Goal: Use online tool/utility: Utilize a website feature to perform a specific function

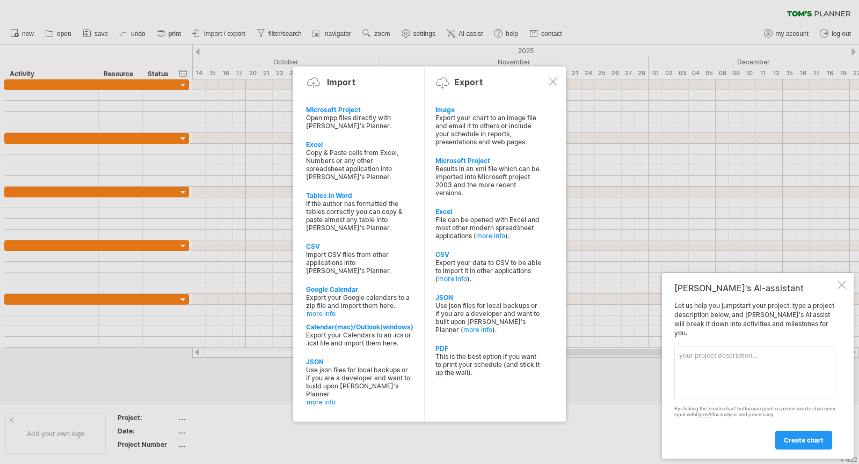
paste textarea "Task name Duration Start Date Notes Programming 2w Week 1 Define goals, client …"
type textarea "T"
paste textarea "Task name Duration Start Date Notes Programming 2w Week 1 Define goals, client …"
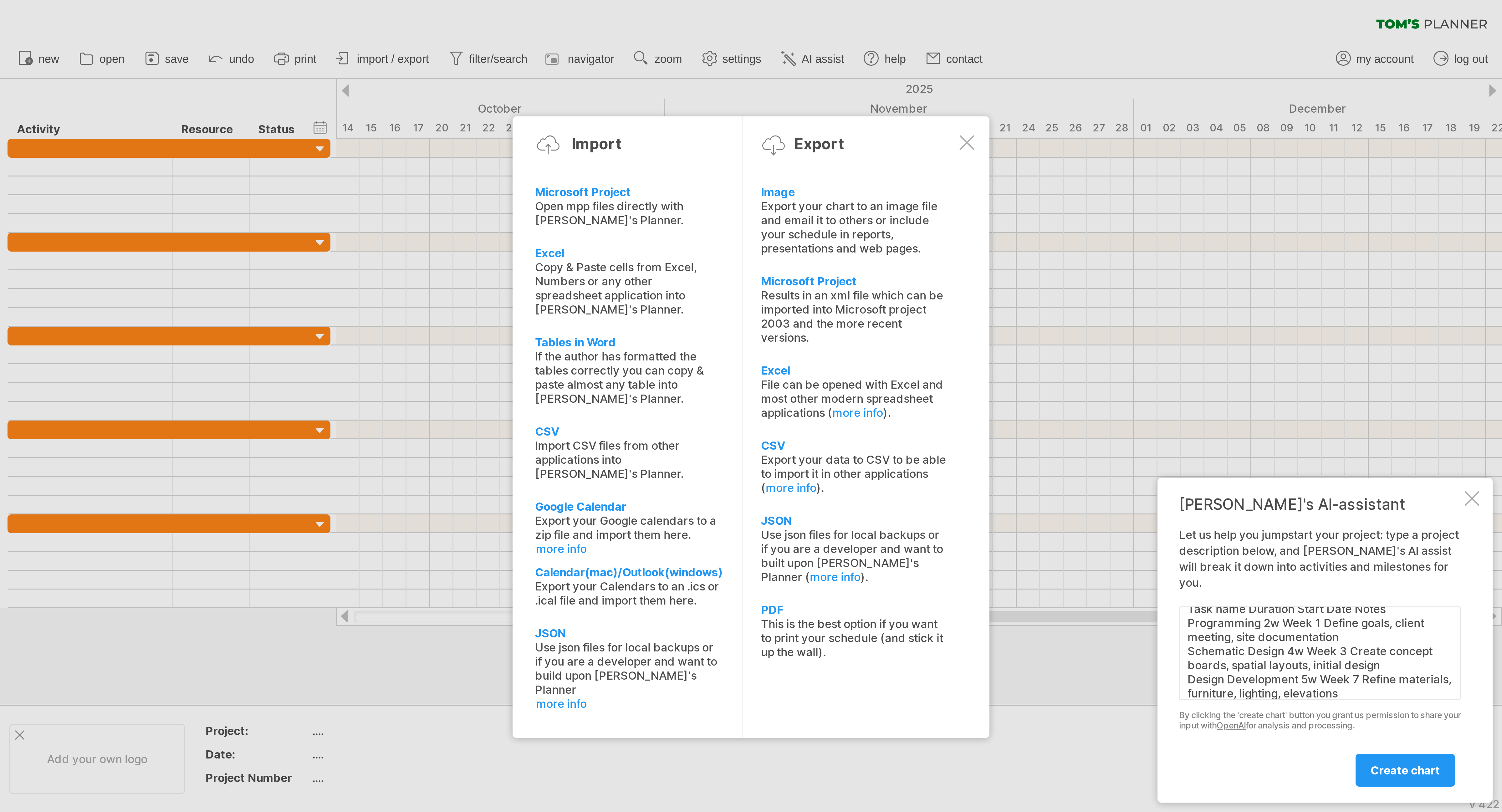
scroll to position [3, 0]
type textarea "Task name Duration Start Date Notes Programming 2w Week 1 Define goals, client …"
click at [466, 254] on span "create chart" at bounding box center [469, 256] width 23 height 5
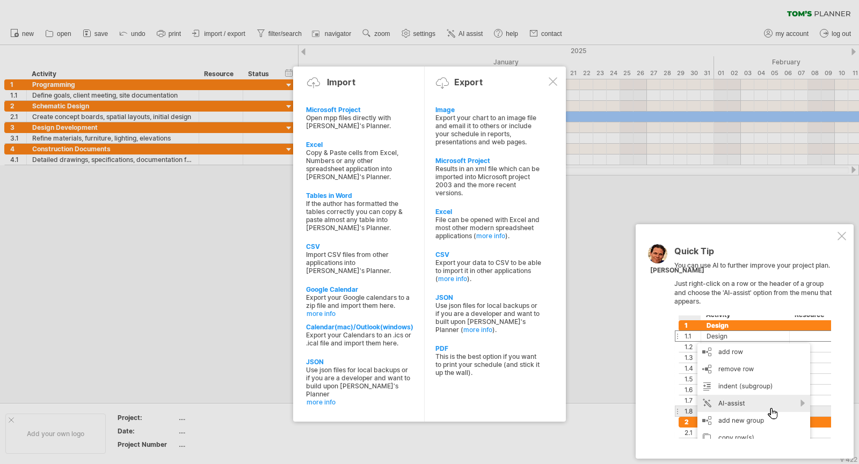
click at [841, 229] on div "Quick Tip You can use AI to further improve your project plan. Just right-click…" at bounding box center [744, 341] width 218 height 235
click at [551, 79] on div at bounding box center [552, 81] width 9 height 9
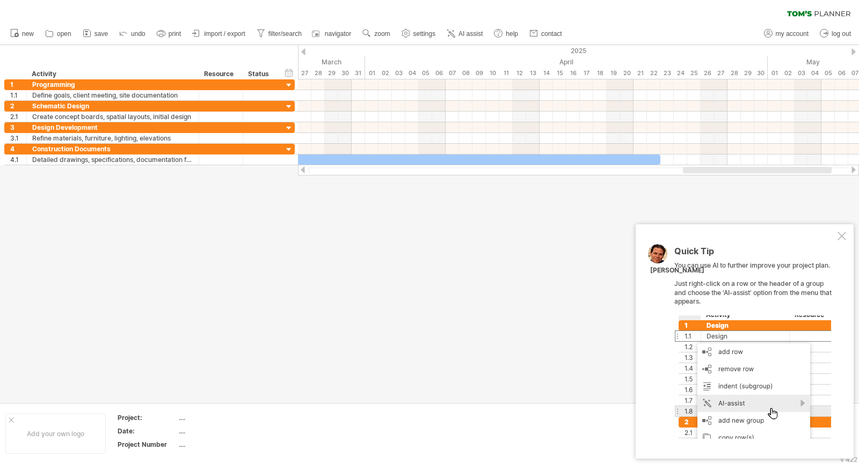
drag, startPoint x: 417, startPoint y: 169, endPoint x: 720, endPoint y: 171, distance: 303.2
click at [720, 171] on div at bounding box center [757, 170] width 149 height 6
click at [839, 235] on div at bounding box center [841, 236] width 9 height 9
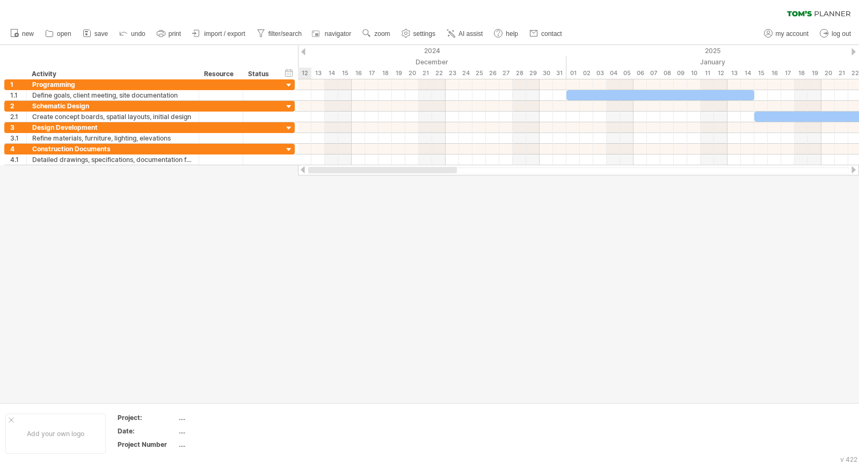
drag, startPoint x: 670, startPoint y: 171, endPoint x: 299, endPoint y: 206, distance: 372.5
click at [299, 206] on div "Trying to reach [DOMAIN_NAME] Connected again... 0% clear filter new 1" at bounding box center [429, 232] width 859 height 464
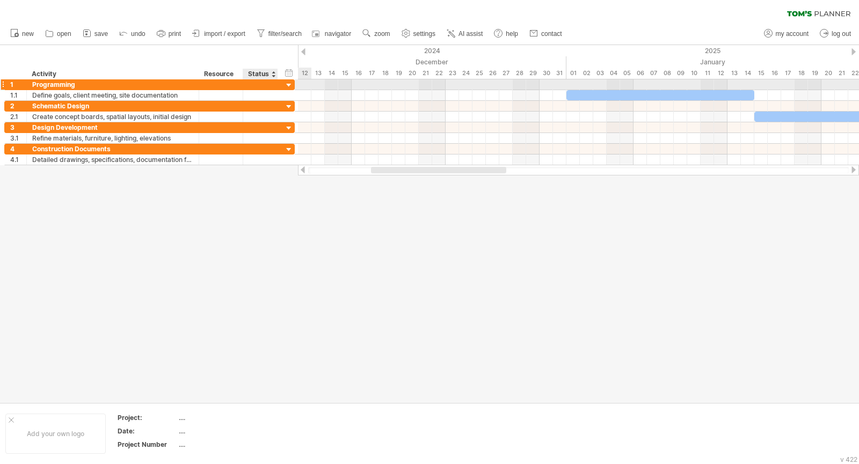
click at [287, 82] on div at bounding box center [289, 85] width 10 height 10
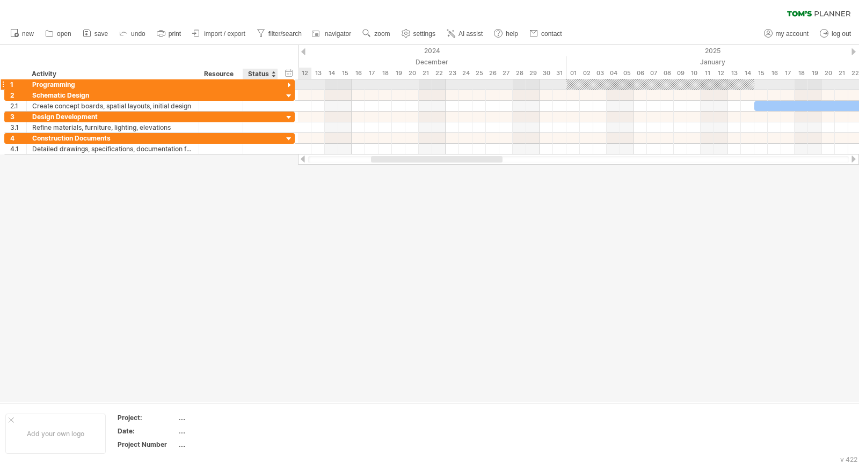
click at [288, 82] on div at bounding box center [289, 85] width 10 height 10
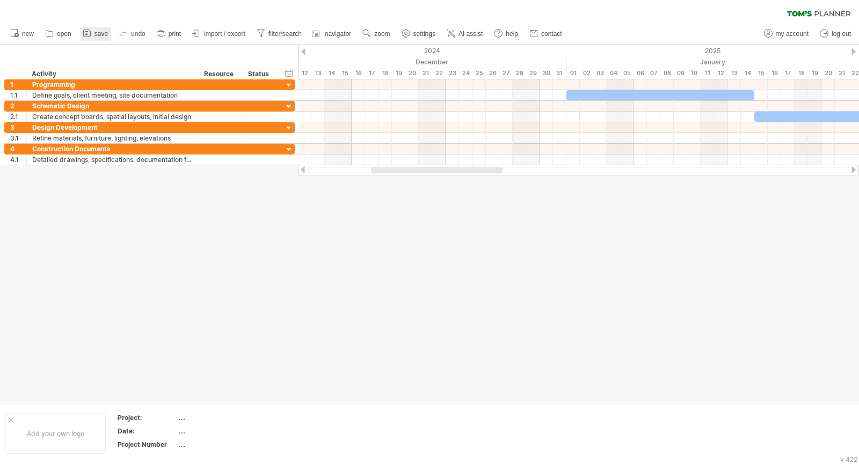
click at [96, 35] on span "save" at bounding box center [100, 34] width 13 height 8
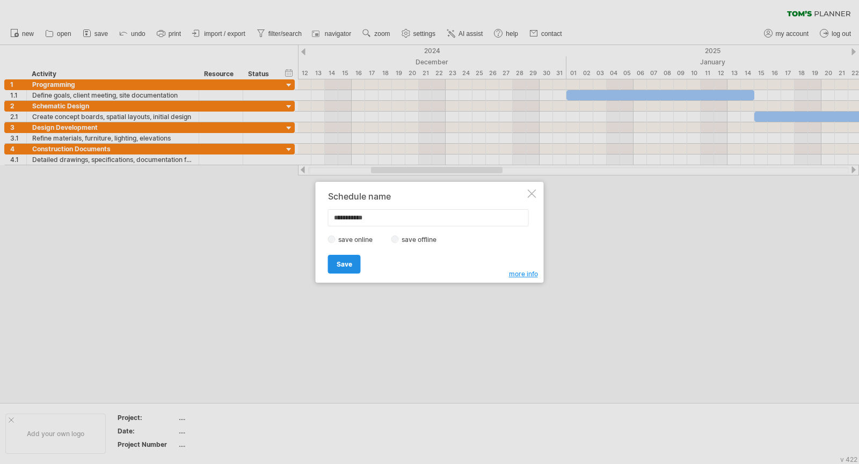
click at [347, 266] on span "Save" at bounding box center [344, 264] width 16 height 8
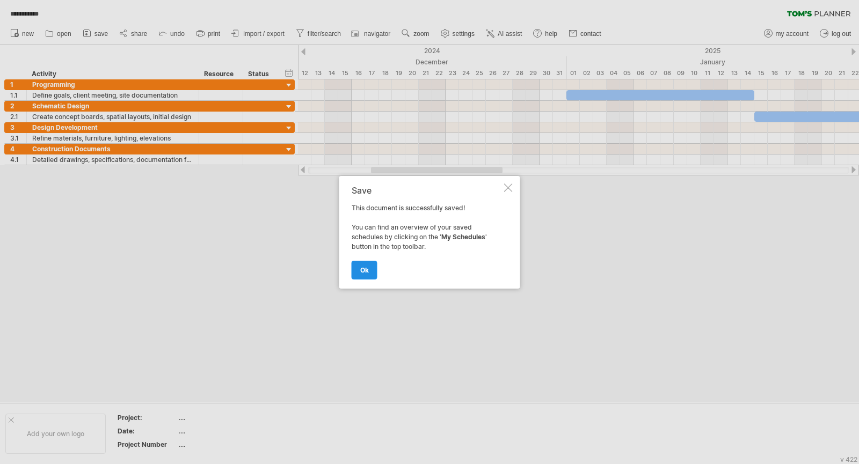
click at [361, 267] on span "ok" at bounding box center [364, 270] width 9 height 8
